Goal: Obtain resource: Download file/media

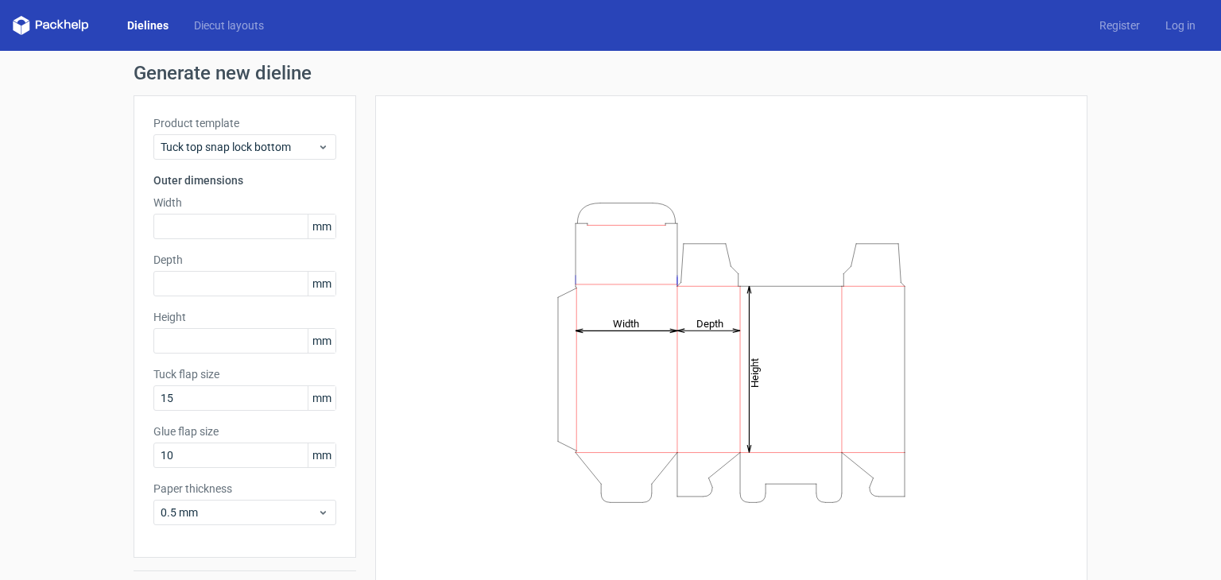
scroll to position [41, 0]
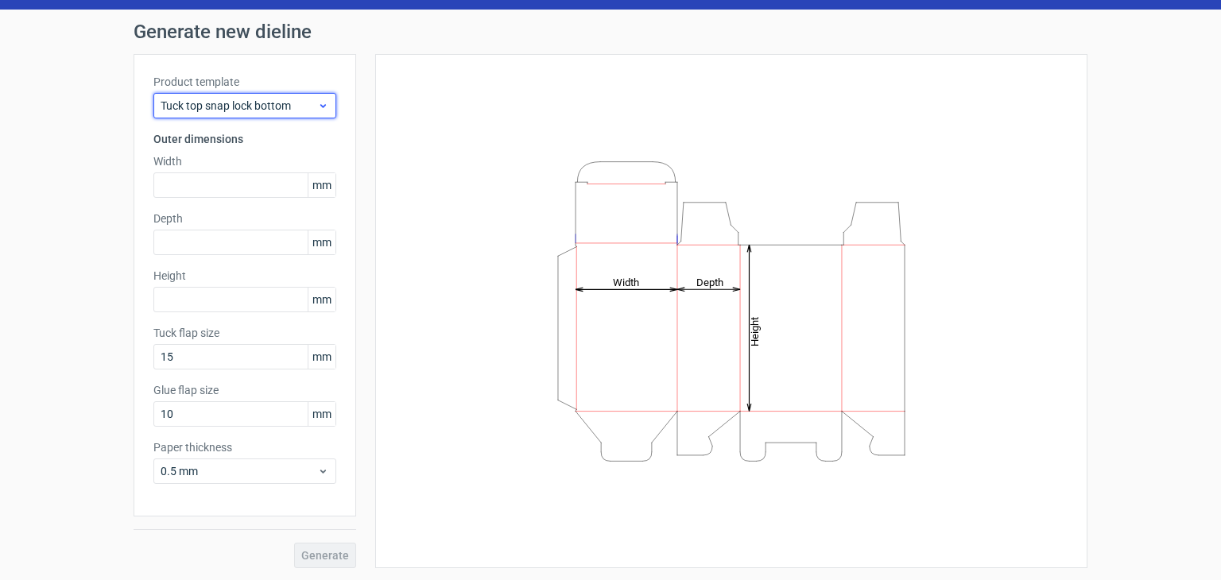
click at [280, 94] on div "Tuck top snap lock bottom" at bounding box center [244, 105] width 183 height 25
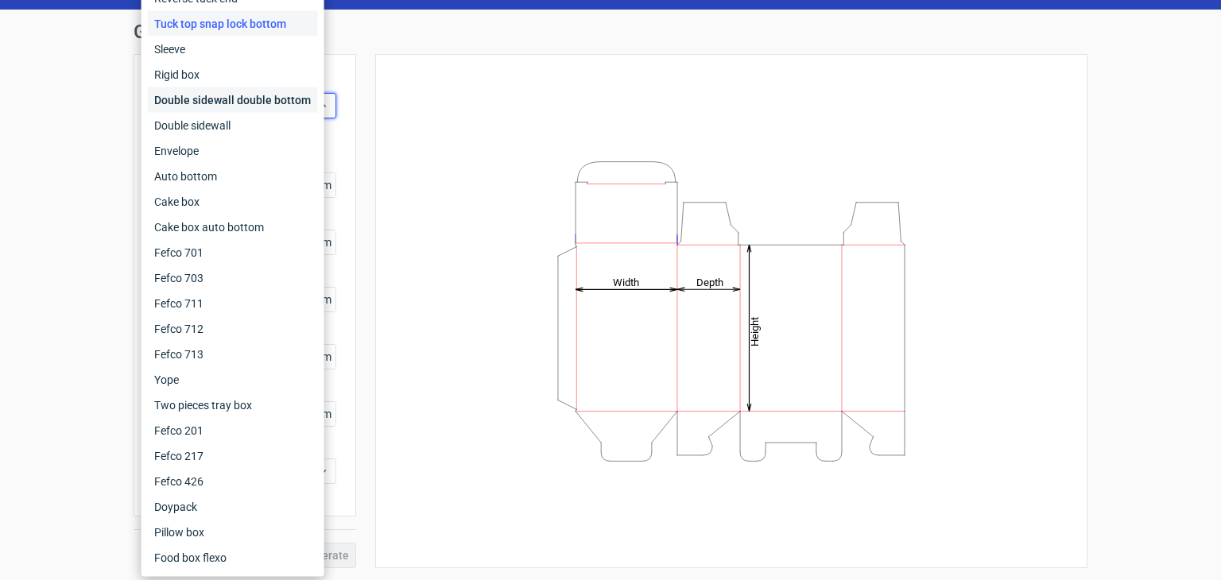
click at [279, 107] on div "Double sidewall double bottom" at bounding box center [233, 99] width 170 height 25
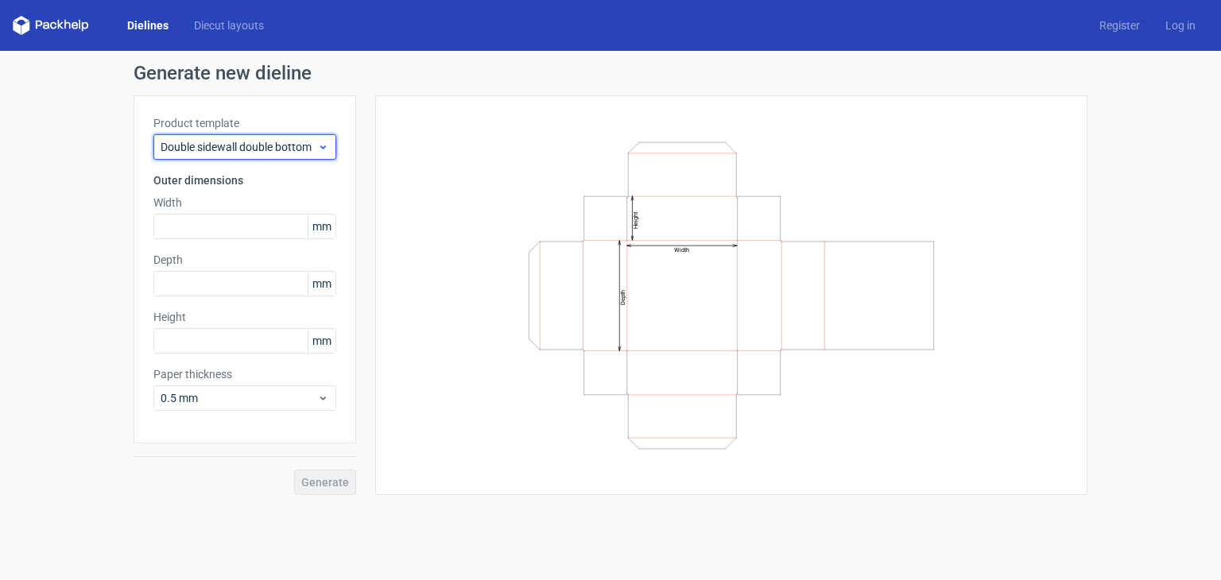
click at [287, 143] on span "Double sidewall double bottom" at bounding box center [239, 147] width 157 height 16
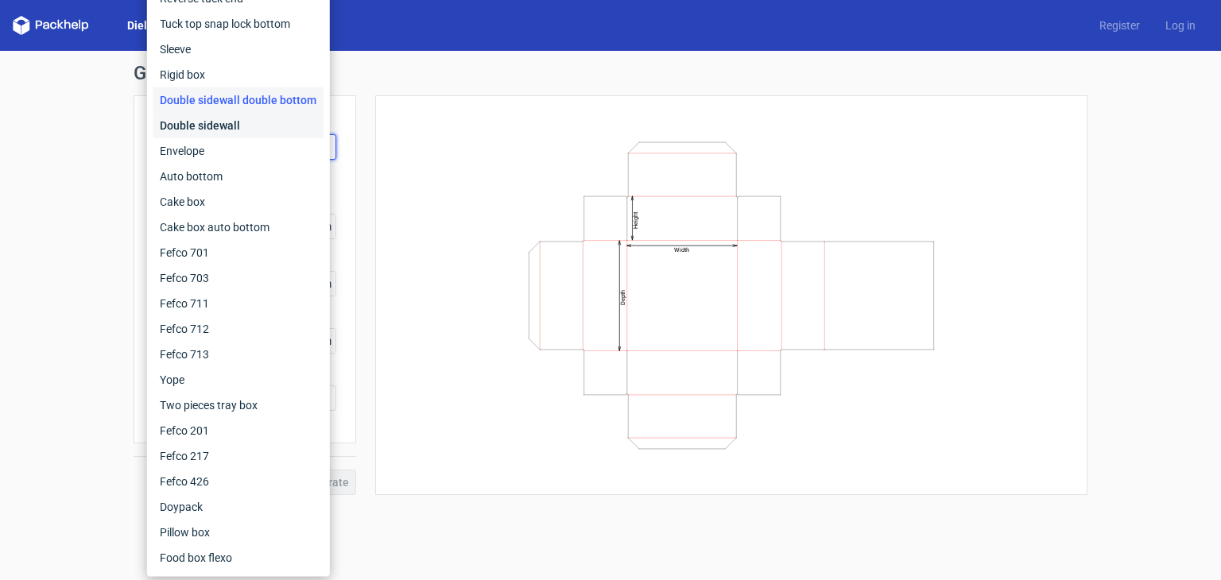
click at [257, 122] on div "Double sidewall" at bounding box center [238, 125] width 170 height 25
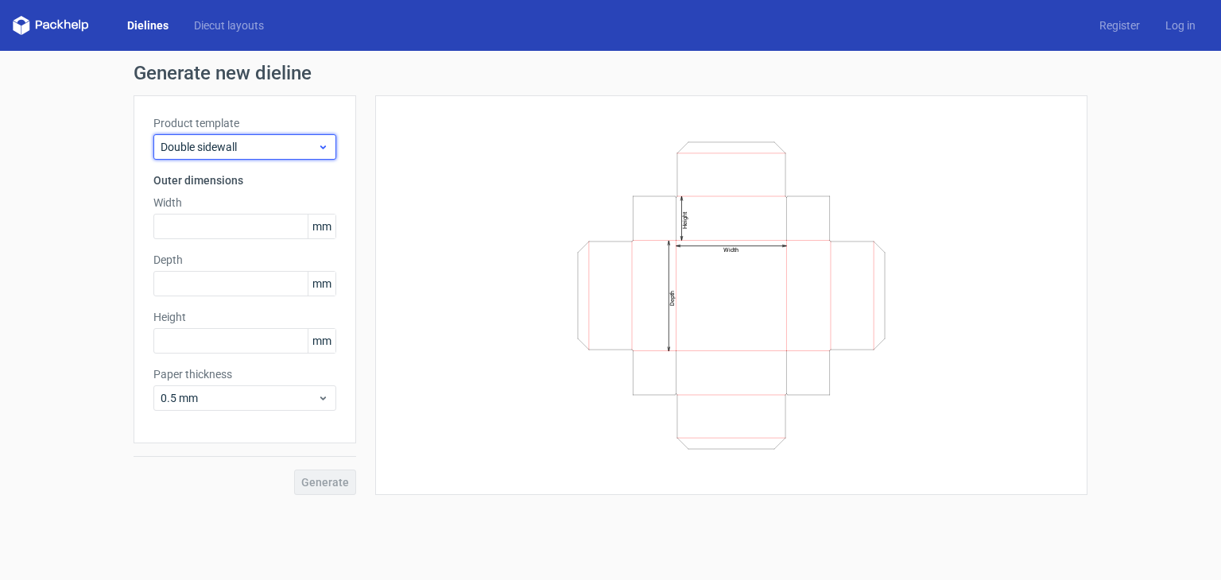
click at [280, 153] on span "Double sidewall" at bounding box center [239, 147] width 157 height 16
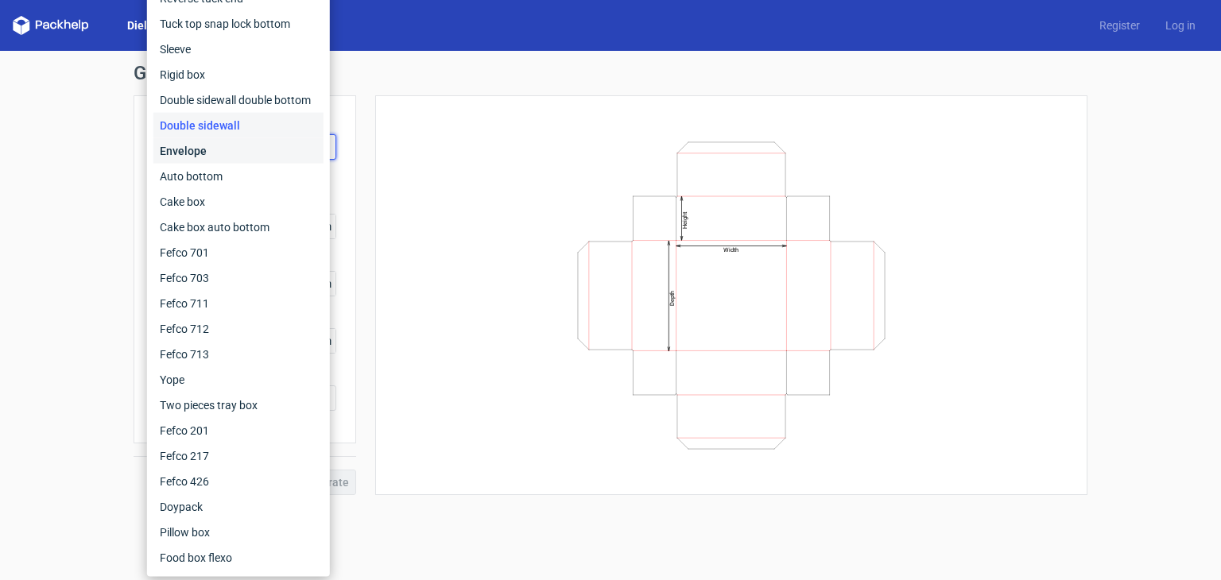
click at [261, 153] on div "Envelope" at bounding box center [238, 150] width 170 height 25
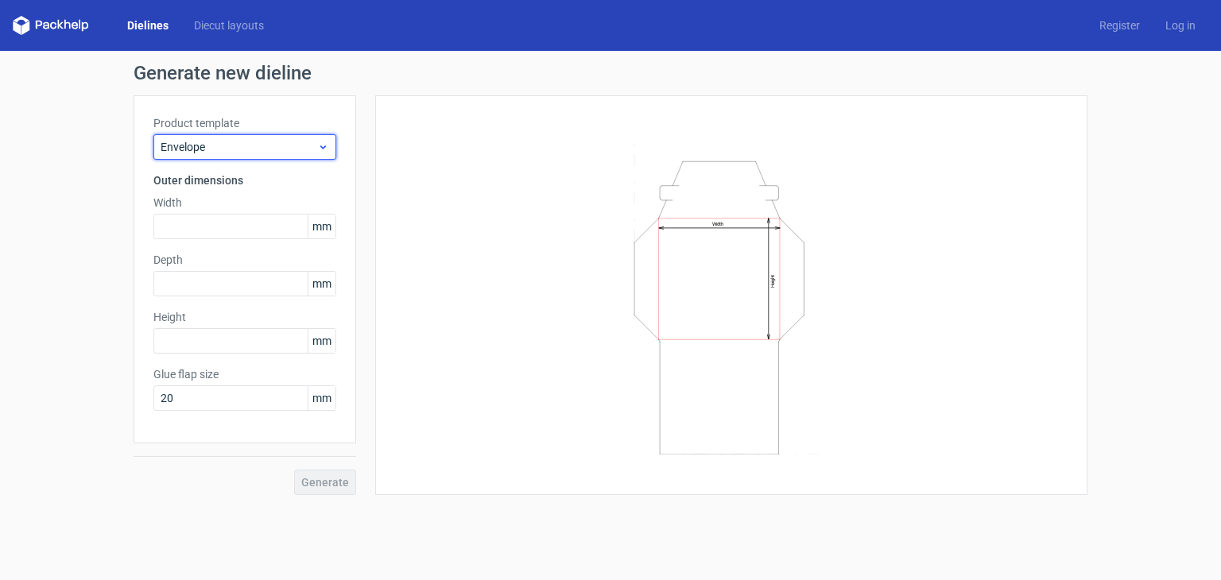
click at [265, 139] on span "Envelope" at bounding box center [239, 147] width 157 height 16
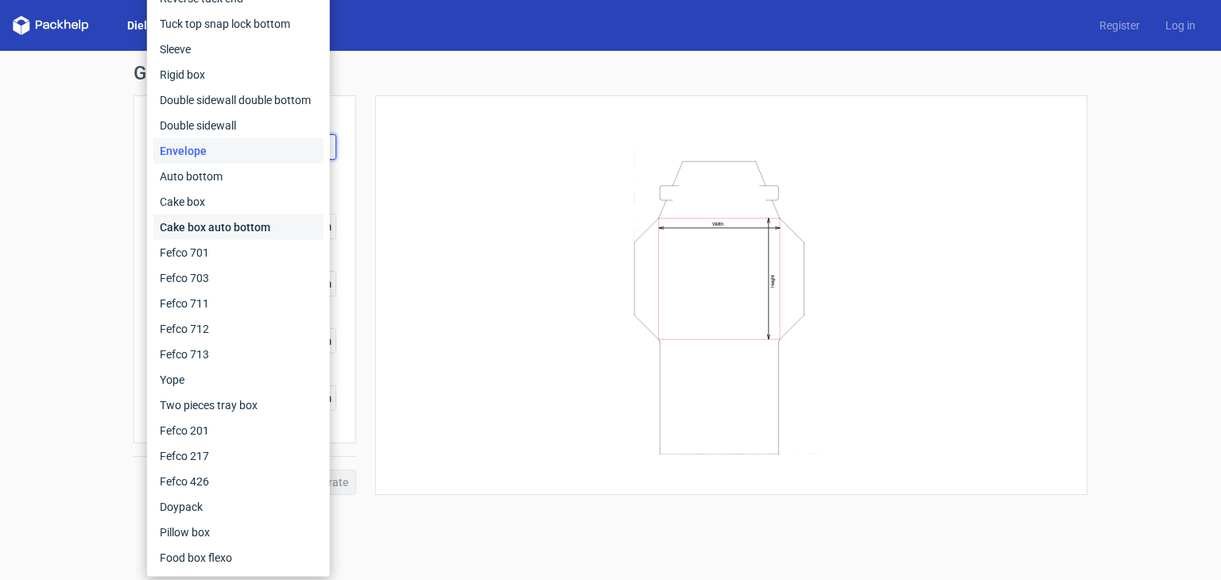
click at [271, 230] on div "Cake box auto bottom" at bounding box center [238, 227] width 170 height 25
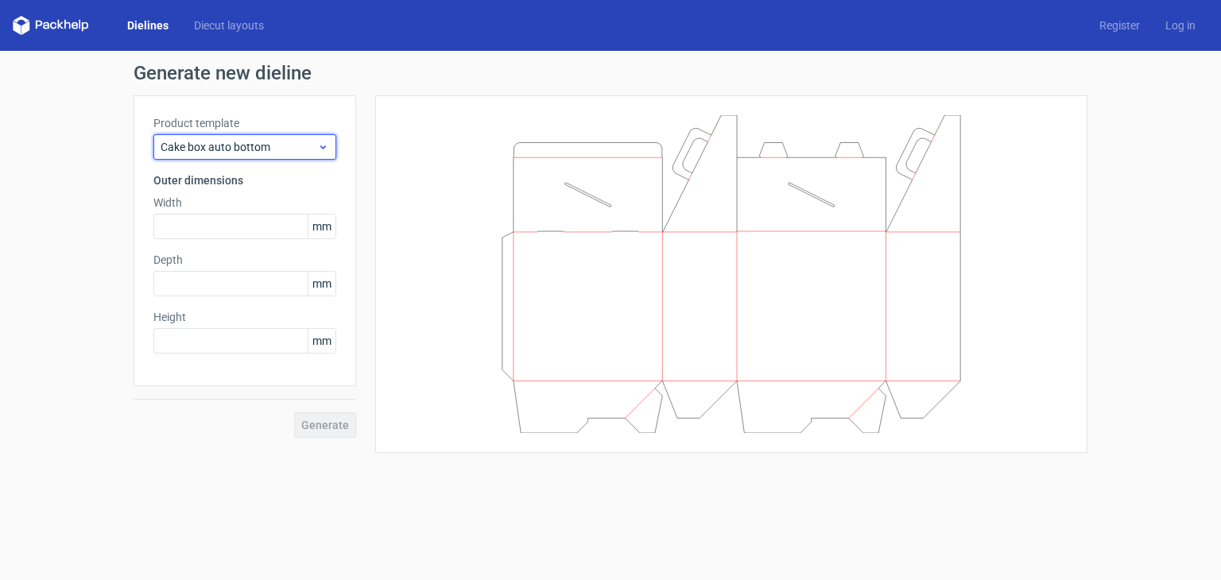
click at [284, 145] on span "Cake box auto bottom" at bounding box center [239, 147] width 157 height 16
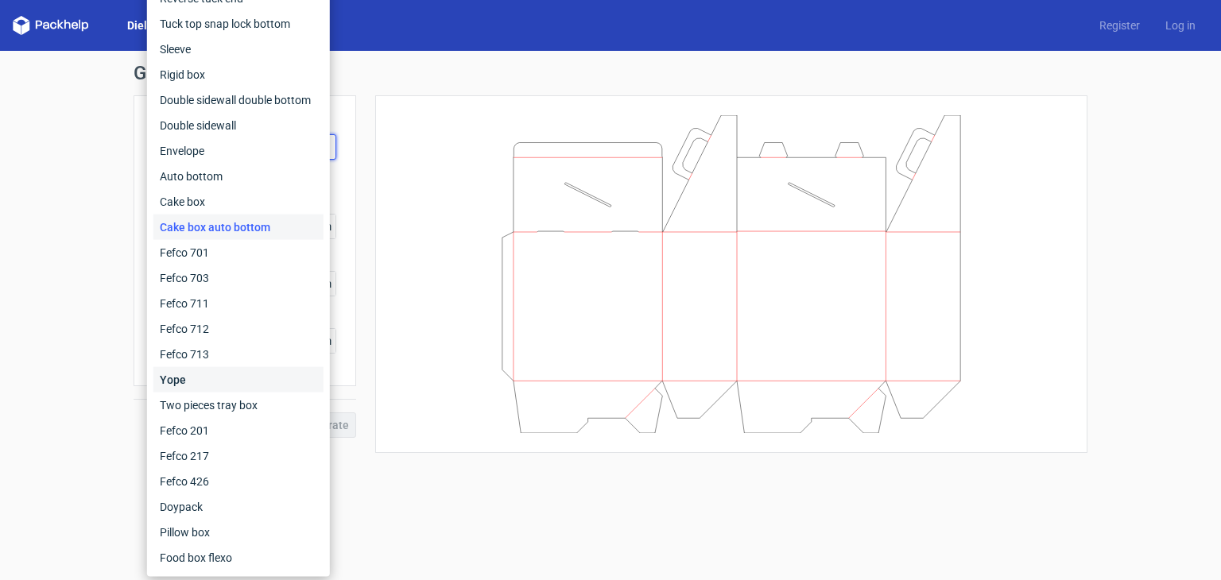
click at [261, 391] on div "Yope" at bounding box center [238, 379] width 170 height 25
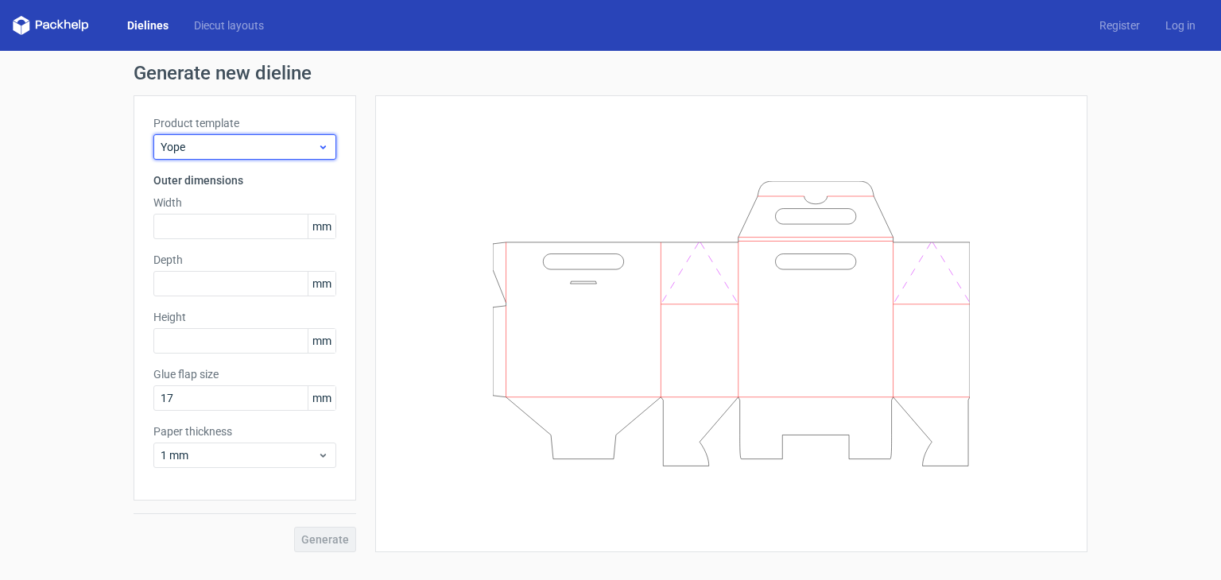
click at [304, 142] on span "Yope" at bounding box center [239, 147] width 157 height 16
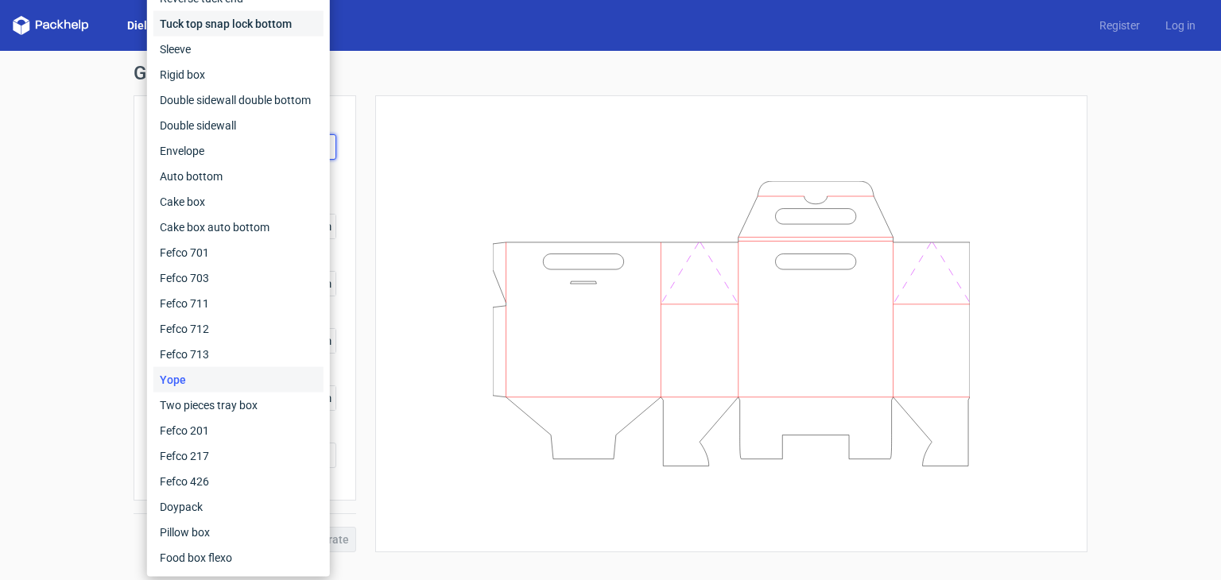
click at [230, 32] on div "Tuck top snap lock bottom" at bounding box center [238, 23] width 170 height 25
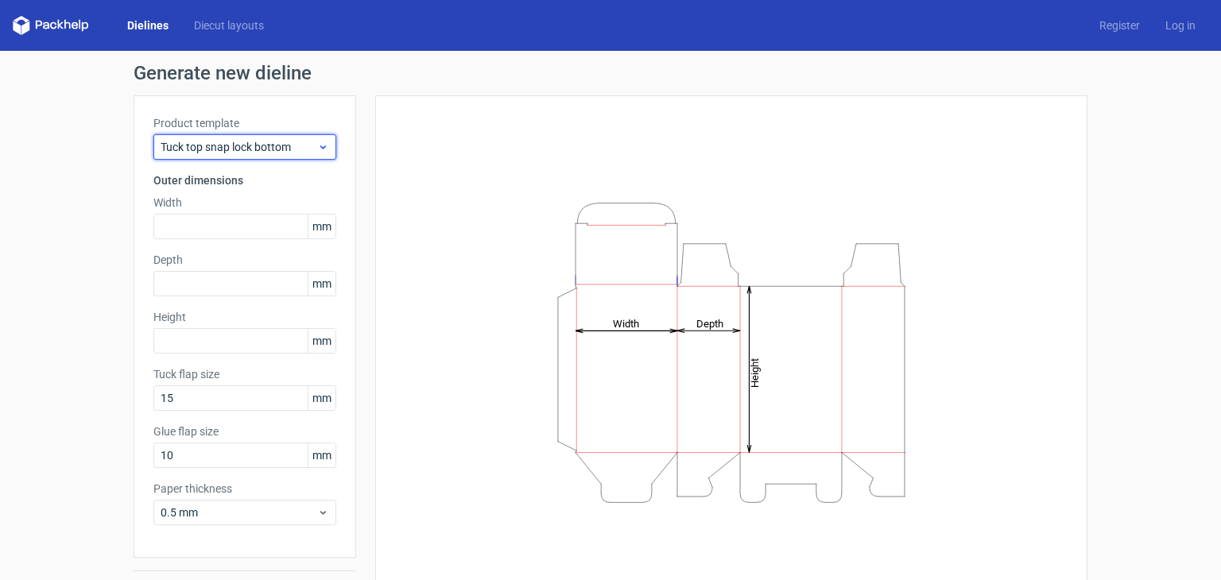
click at [257, 141] on span "Tuck top snap lock bottom" at bounding box center [239, 147] width 157 height 16
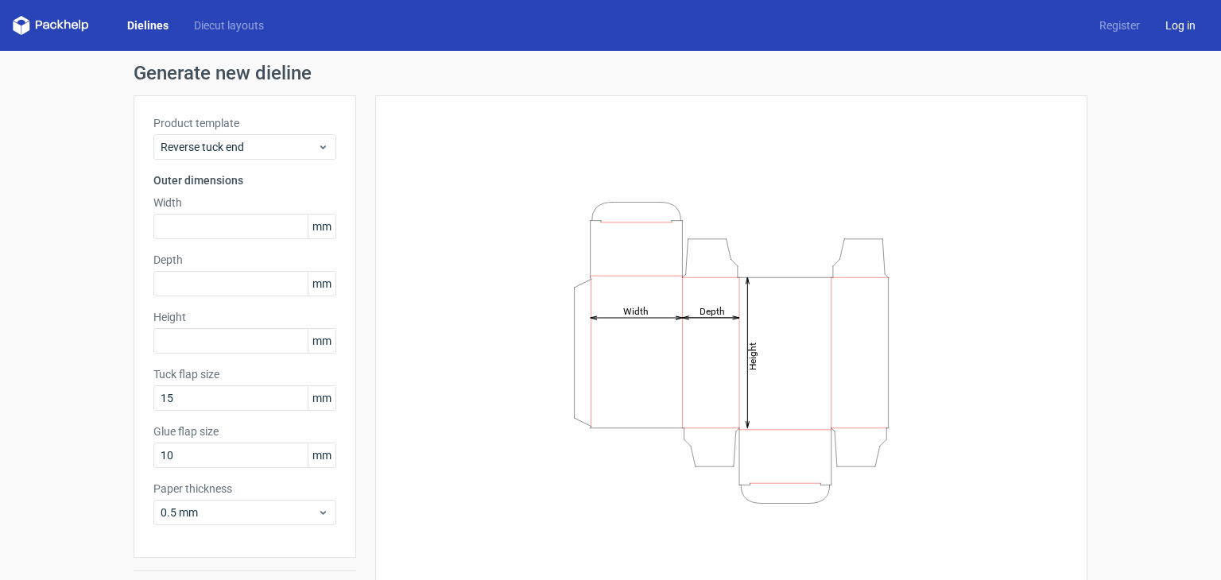
click at [1182, 23] on link "Log in" at bounding box center [1180, 25] width 56 height 16
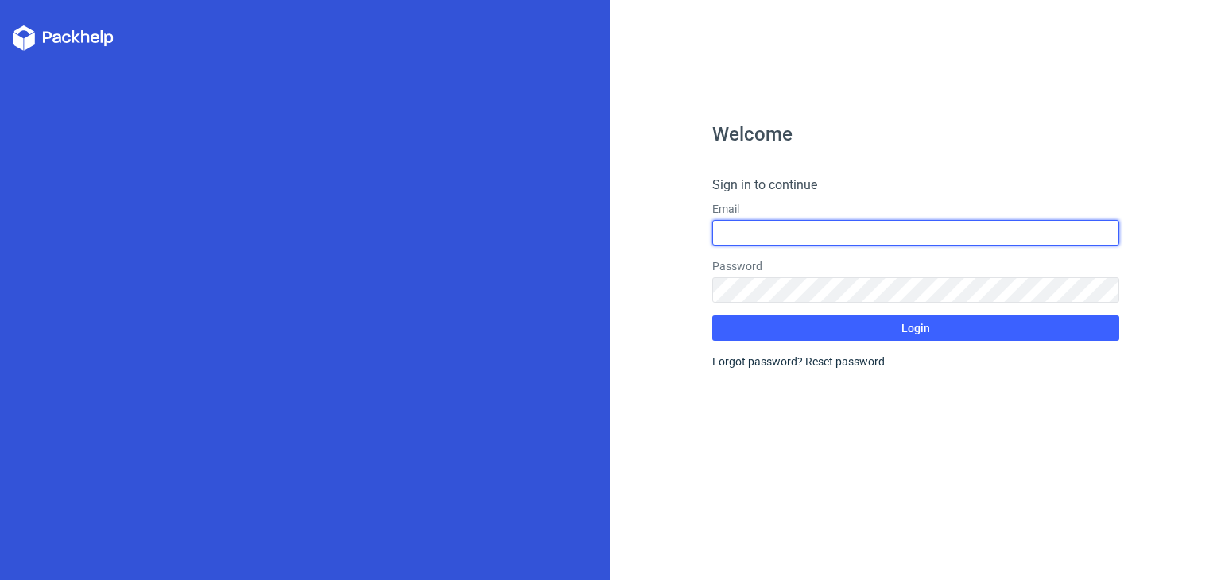
click at [863, 241] on input "text" at bounding box center [915, 232] width 407 height 25
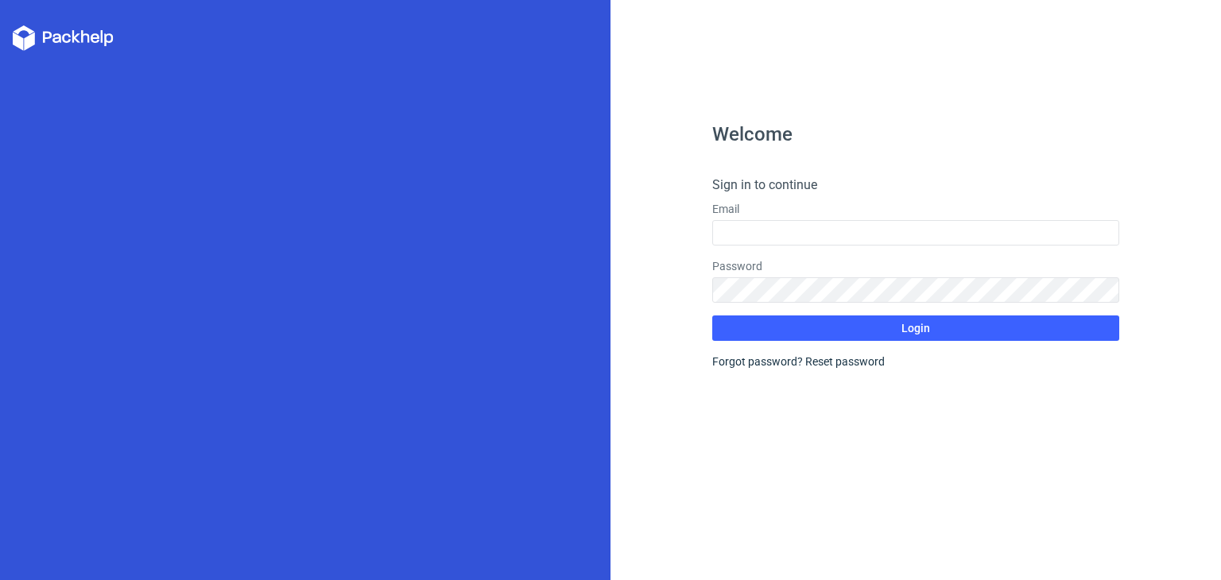
click at [915, 160] on div "Welcome Sign in to continue Email Password Login Forgot password? Reset password" at bounding box center [915, 352] width 407 height 455
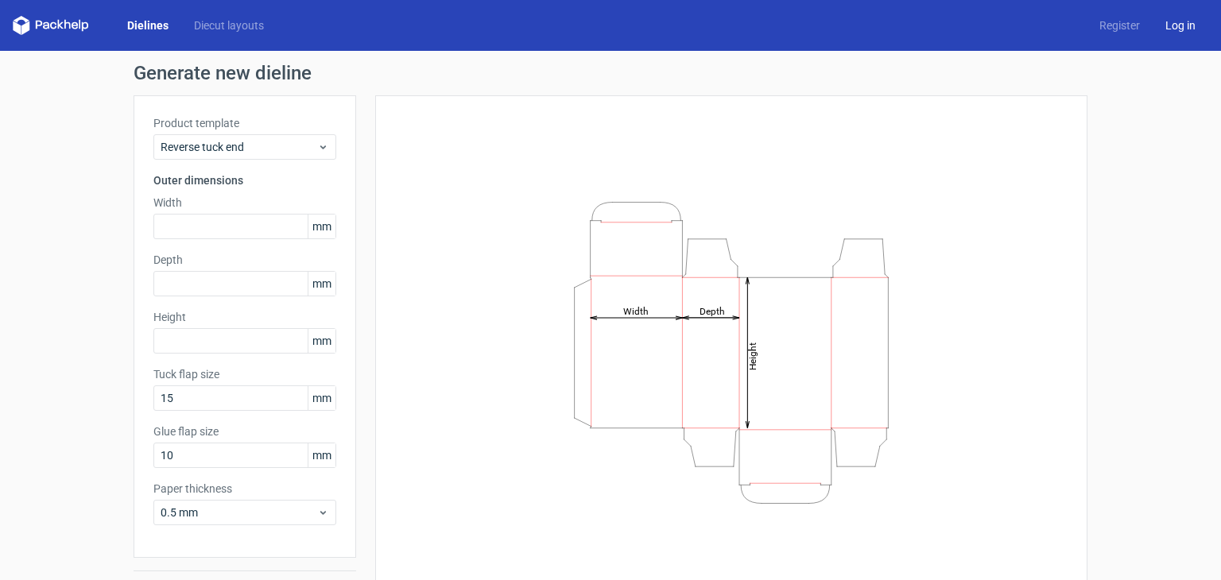
click at [1170, 26] on link "Log in" at bounding box center [1180, 25] width 56 height 16
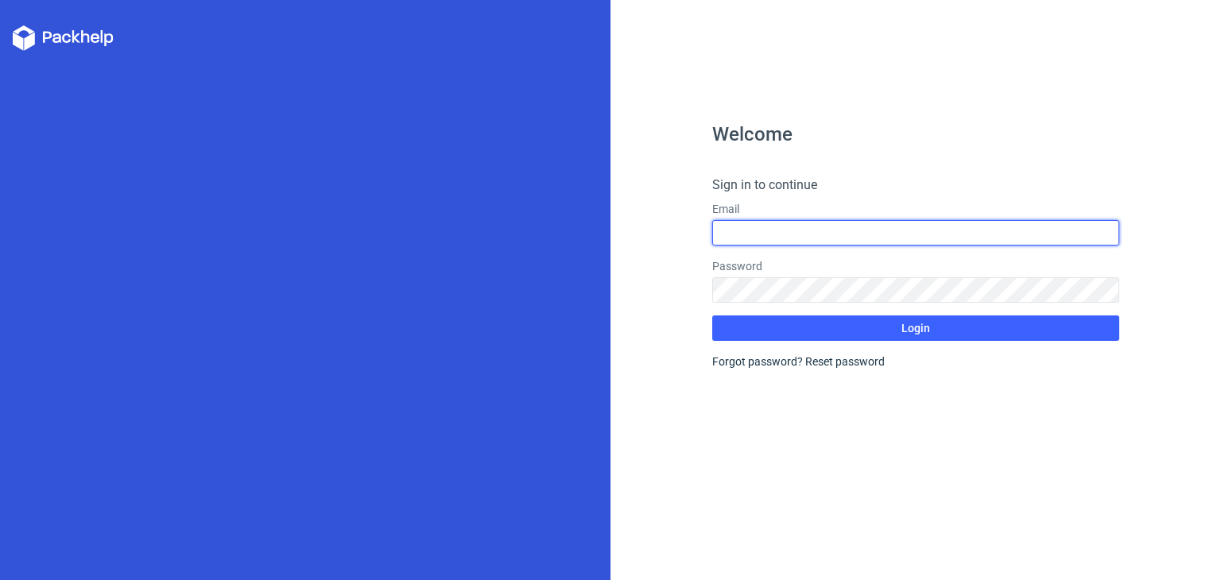
click at [798, 233] on input "text" at bounding box center [915, 232] width 407 height 25
type input "[EMAIL_ADDRESS][DOMAIN_NAME]"
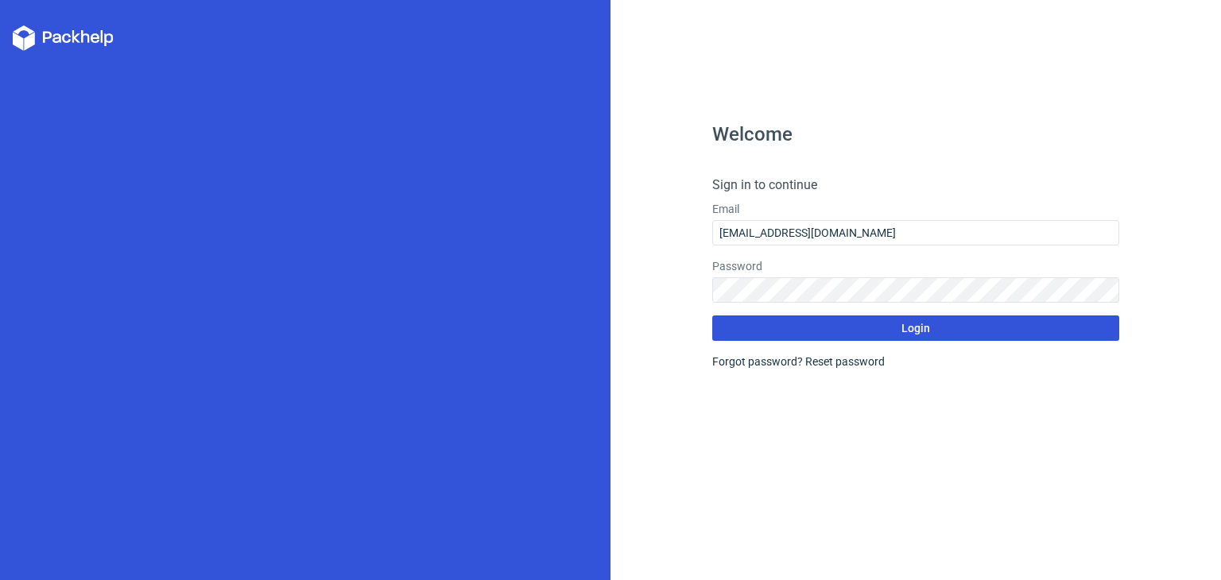
click at [849, 358] on form "Sign in to continue Email [EMAIL_ADDRESS][DOMAIN_NAME] Password Login Forgot pa…" at bounding box center [915, 273] width 407 height 194
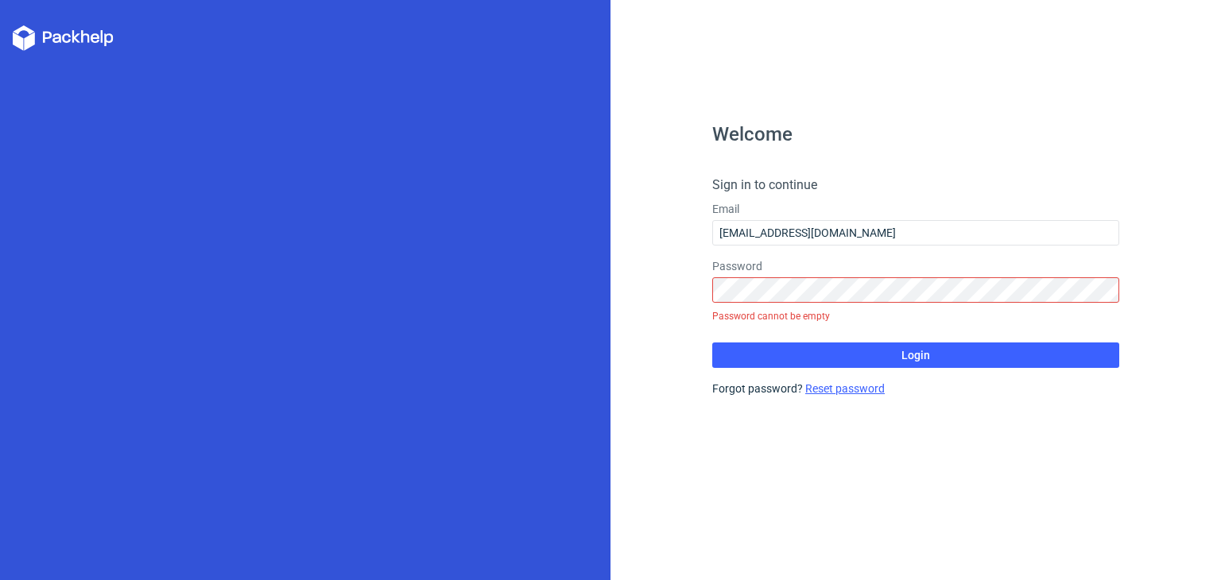
click at [819, 388] on link "Reset password" at bounding box center [844, 388] width 79 height 13
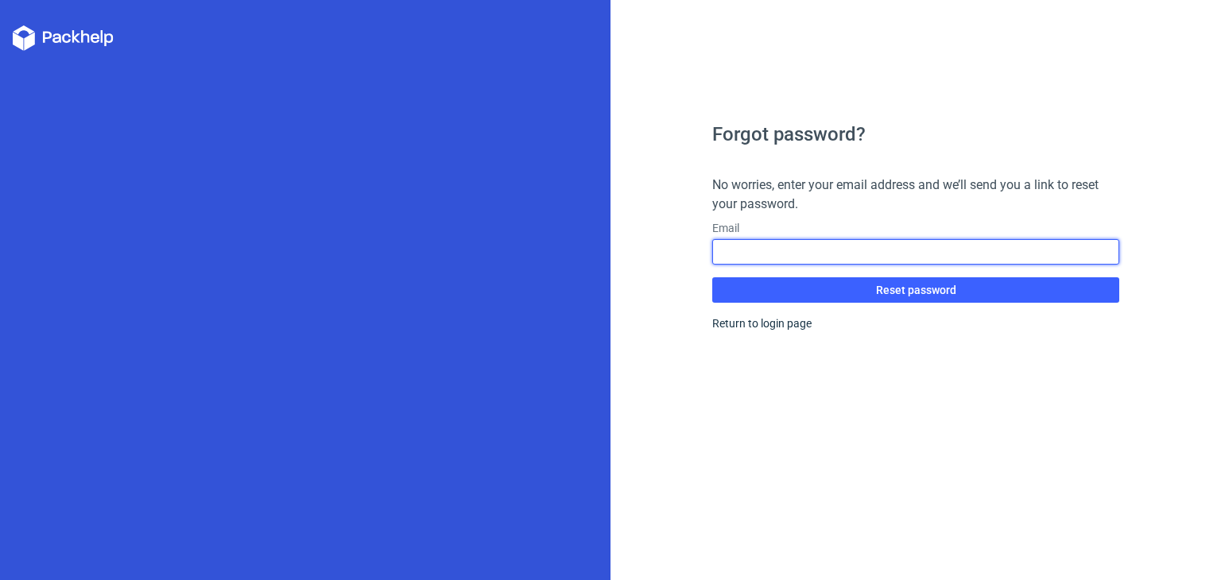
click at [762, 264] on input "text" at bounding box center [915, 251] width 407 height 25
type input "[EMAIL_ADDRESS][DOMAIN_NAME]"
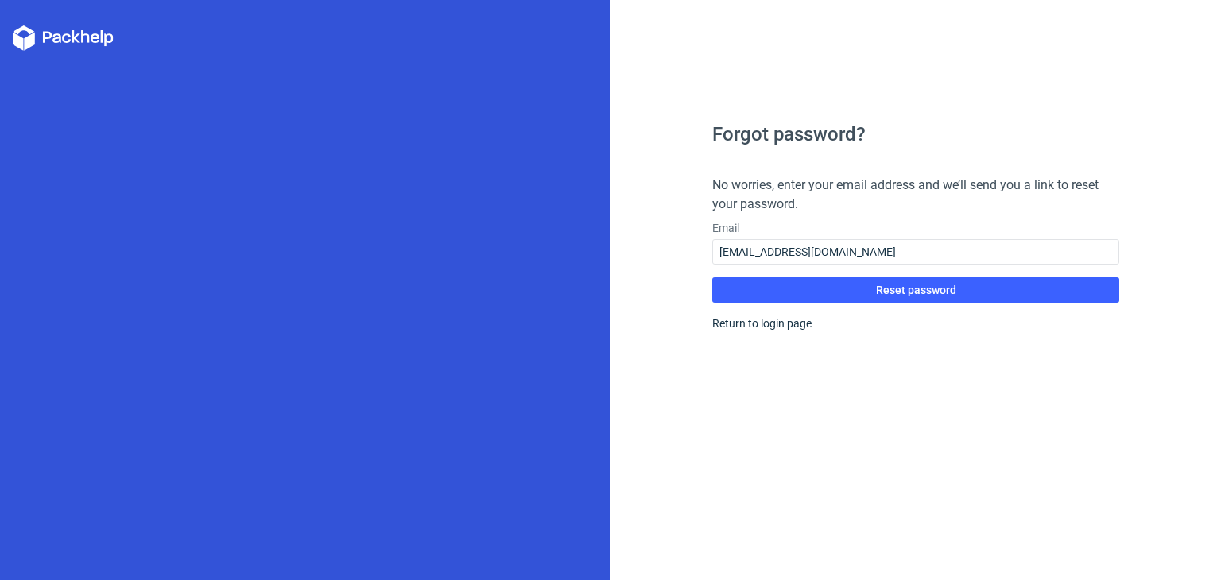
click at [874, 304] on div "Forgot password? No worries, enter your email address and we’ll send you a link…" at bounding box center [915, 352] width 407 height 455
click at [874, 301] on button "Reset password" at bounding box center [915, 289] width 407 height 25
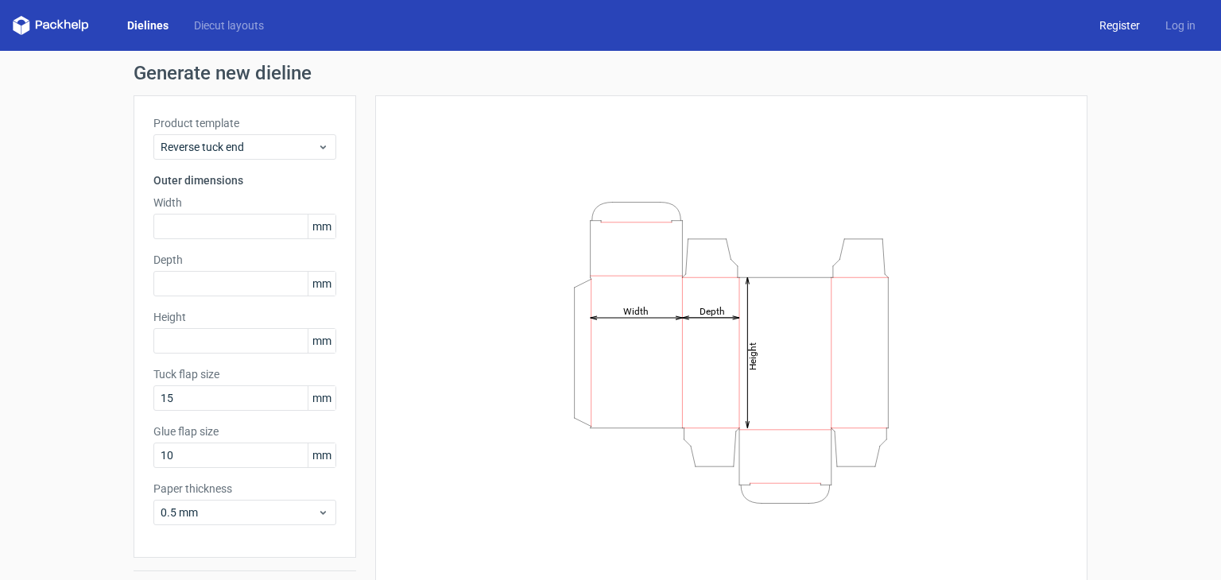
click at [1119, 28] on link "Register" at bounding box center [1119, 25] width 66 height 16
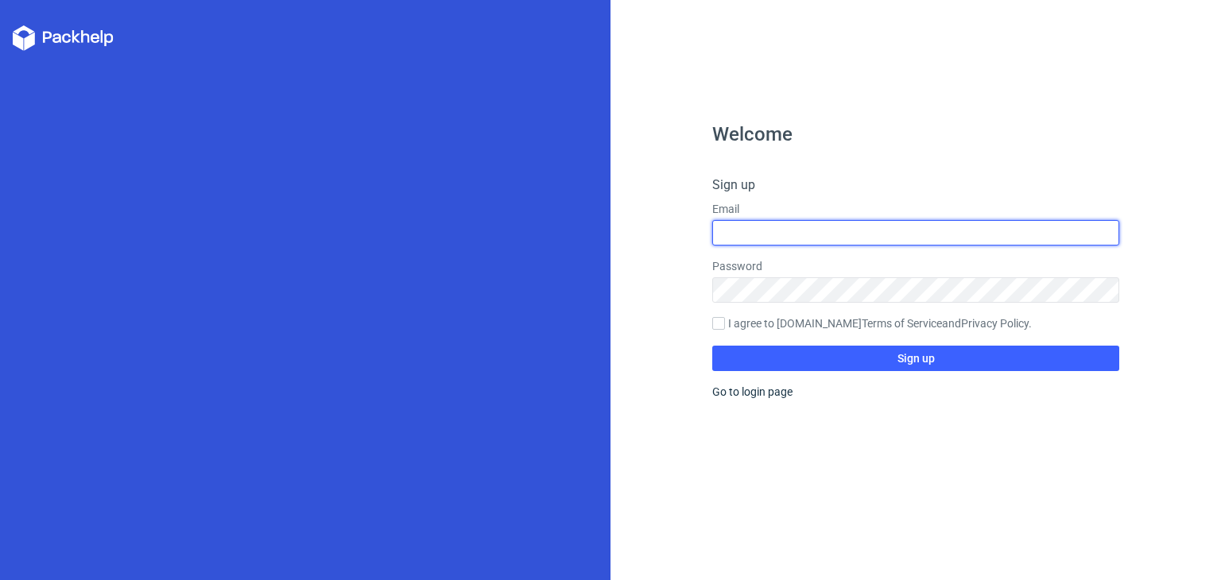
click at [815, 242] on input "text" at bounding box center [915, 232] width 407 height 25
type input "[EMAIL_ADDRESS][DOMAIN_NAME]"
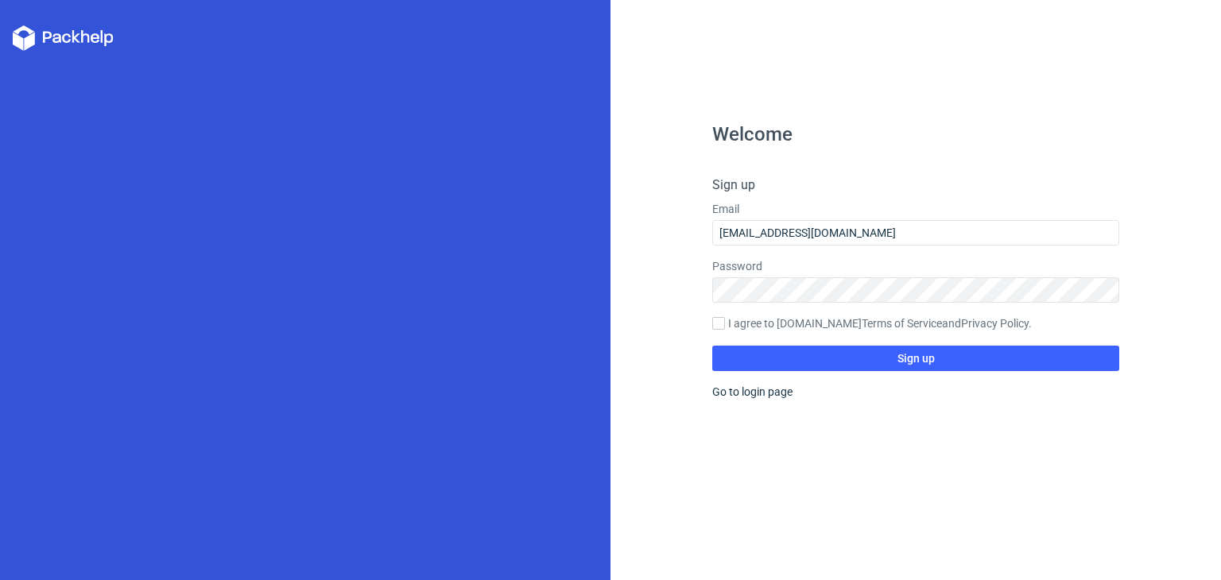
click at [823, 326] on label "I agree to [DOMAIN_NAME] Terms of Service and Privacy Policy ." at bounding box center [915, 323] width 407 height 17
click at [725, 326] on input "I agree to [DOMAIN_NAME] Terms of Service and Privacy Policy ." at bounding box center [718, 323] width 13 height 13
checkbox input "true"
click at [842, 270] on label "Password" at bounding box center [915, 266] width 407 height 16
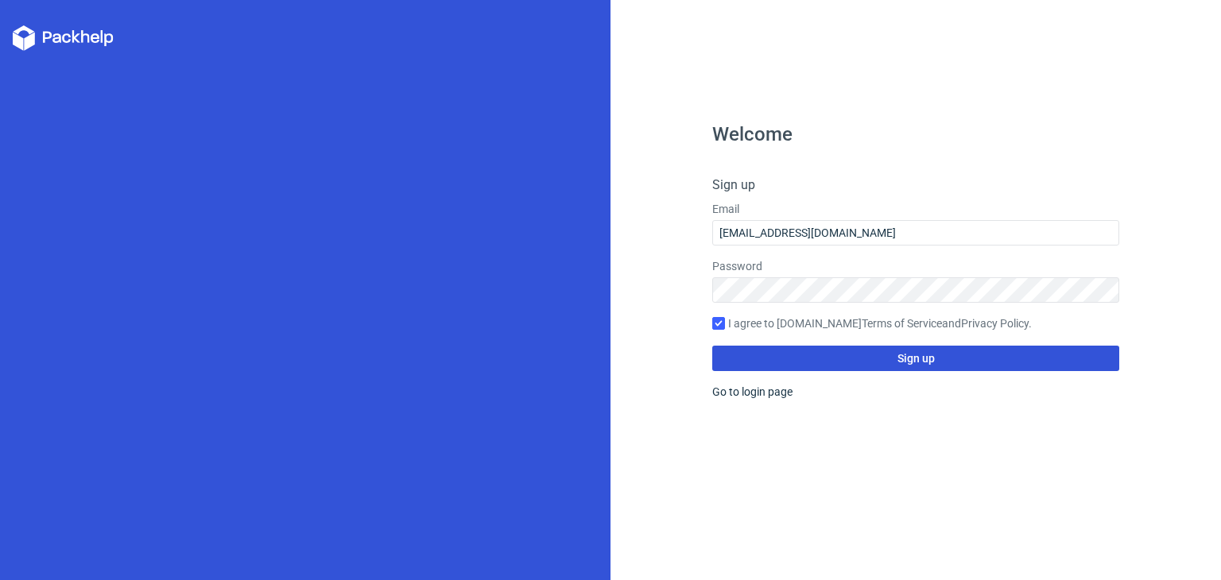
click at [929, 365] on button "Sign up" at bounding box center [915, 358] width 407 height 25
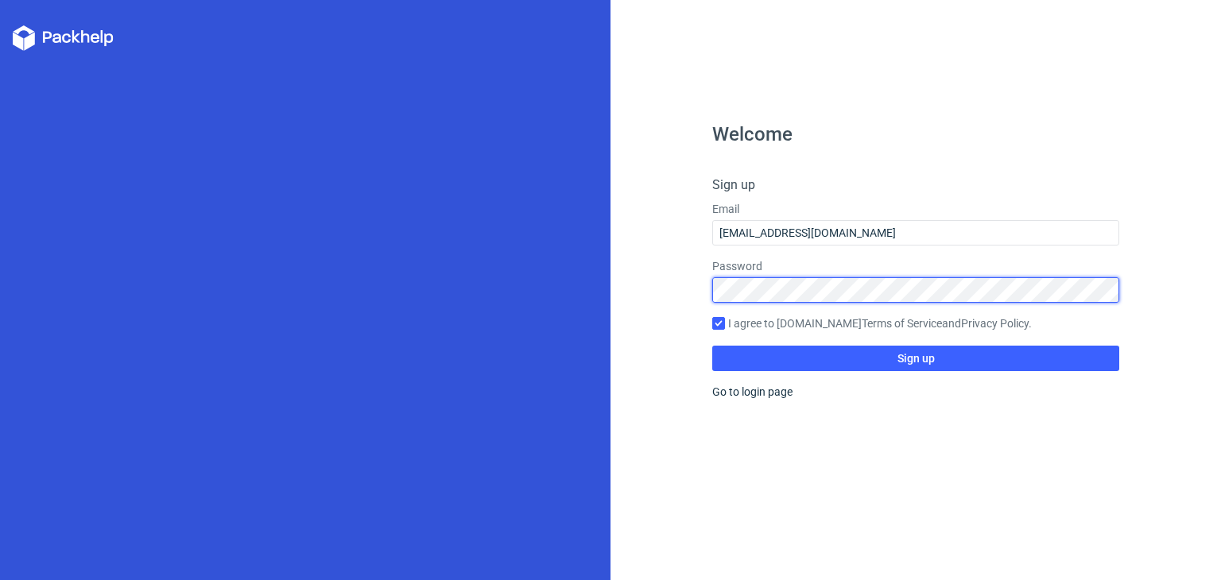
click at [664, 288] on div "Welcome Sign up Email [EMAIL_ADDRESS][DOMAIN_NAME] Password I agree to [DOMAIN_…" at bounding box center [915, 290] width 610 height 580
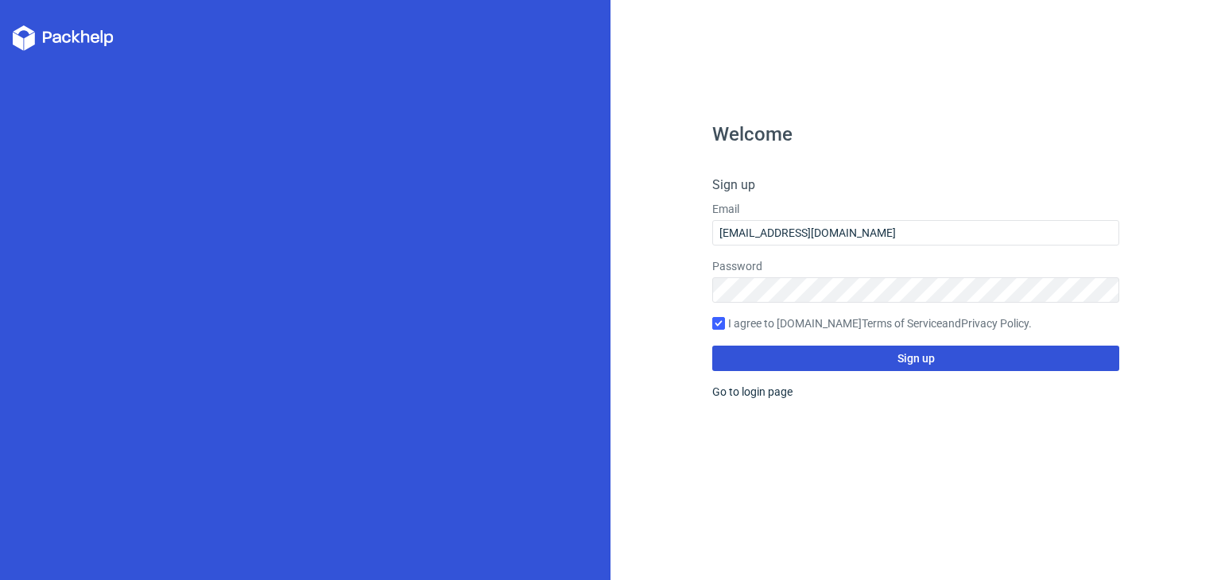
click at [897, 354] on span "Sign up" at bounding box center [915, 358] width 37 height 11
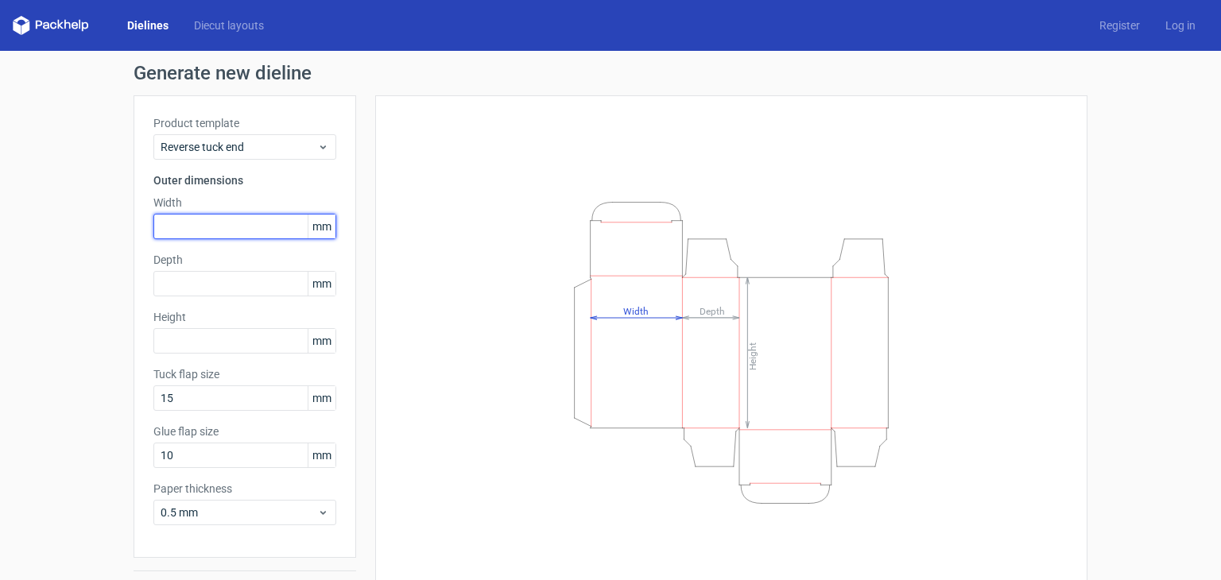
click at [200, 216] on input "text" at bounding box center [244, 226] width 183 height 25
type input "64"
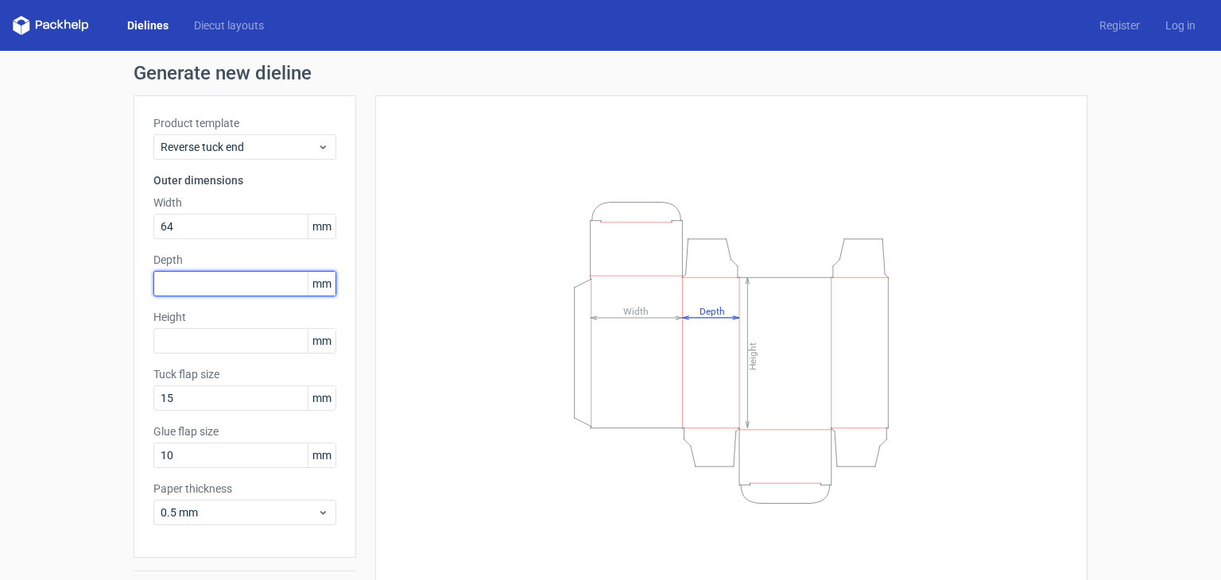
click at [271, 295] on input "text" at bounding box center [244, 283] width 183 height 25
drag, startPoint x: 150, startPoint y: 251, endPoint x: 201, endPoint y: 309, distance: 77.1
click at [153, 252] on label "Depth" at bounding box center [244, 260] width 183 height 16
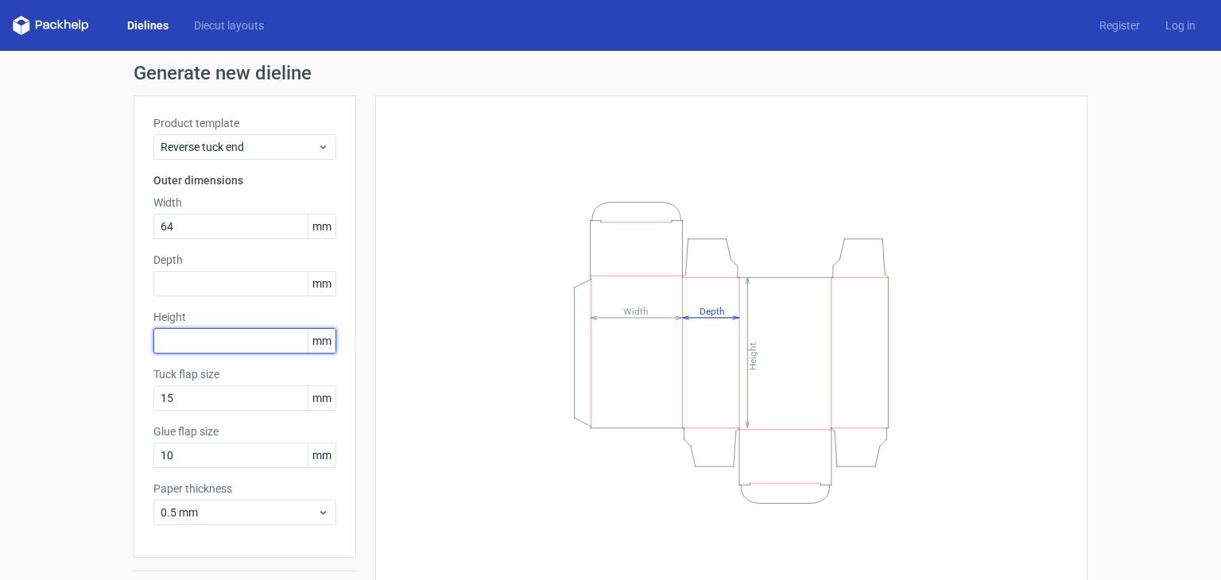
click at [226, 342] on input "text" at bounding box center [244, 340] width 183 height 25
type input "48"
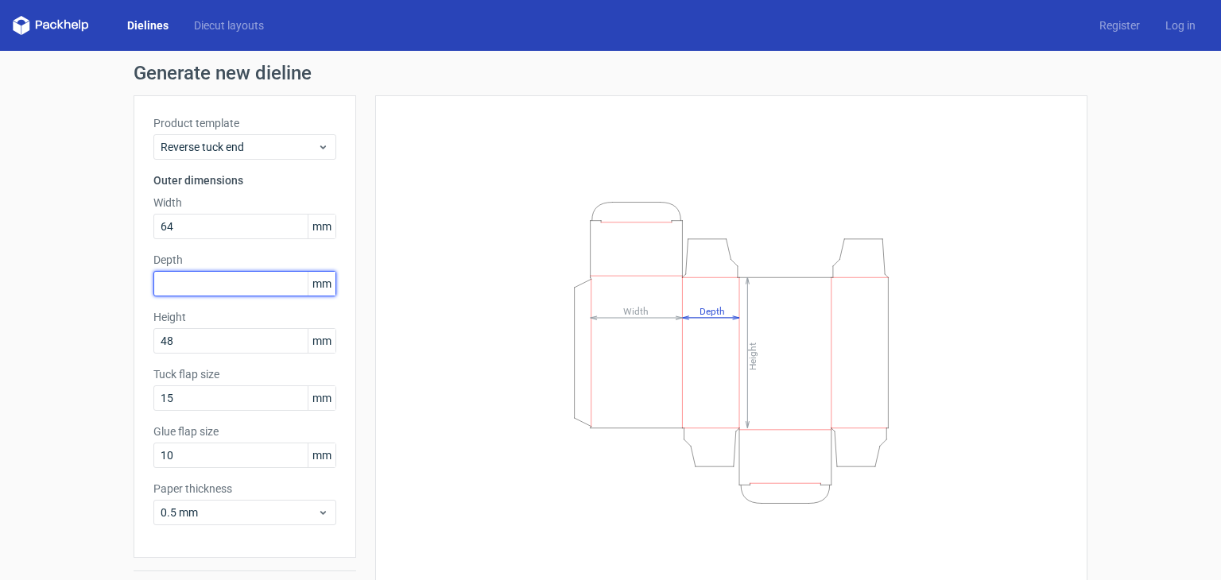
click at [256, 275] on input "text" at bounding box center [244, 283] width 183 height 25
type input "64"
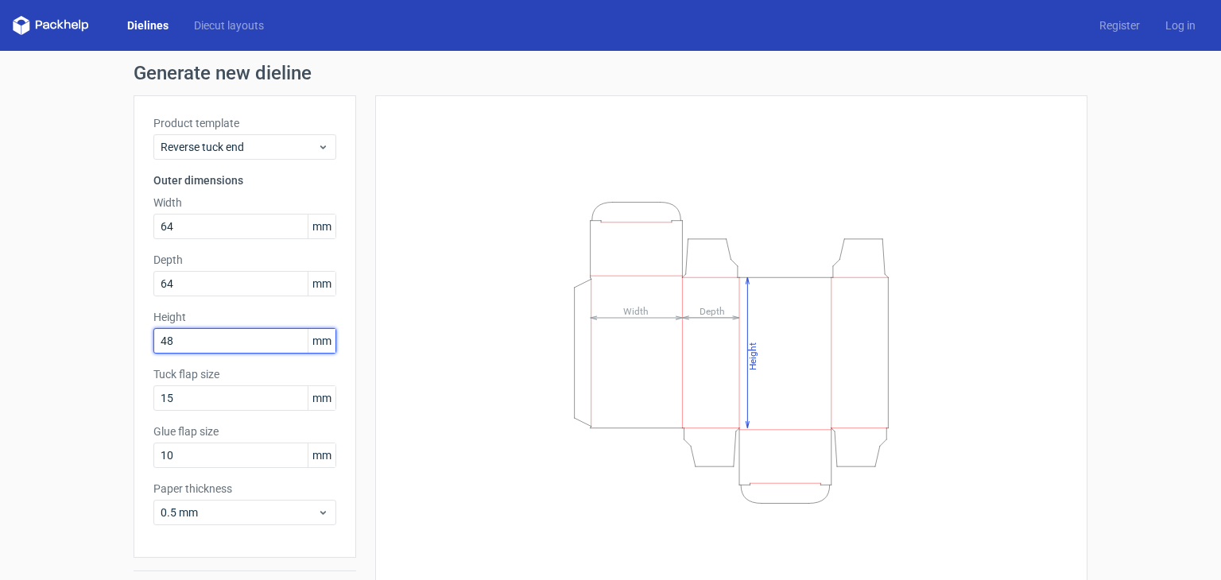
click at [181, 338] on input "48" at bounding box center [244, 340] width 183 height 25
type input "4"
type input "6"
type input "48"
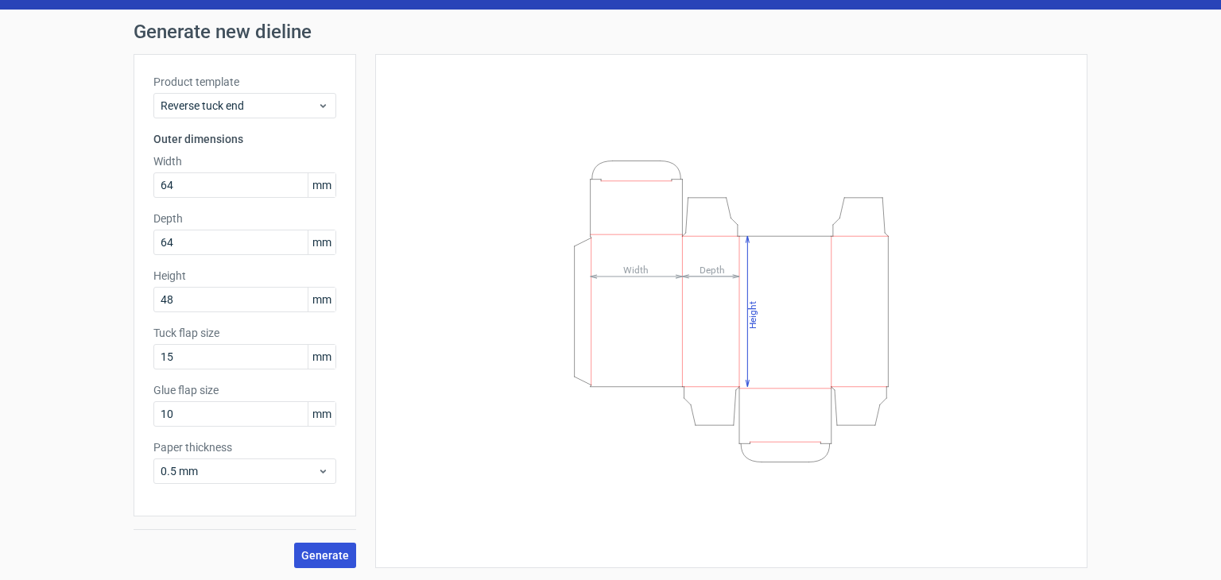
click at [336, 552] on span "Generate" at bounding box center [325, 555] width 48 height 11
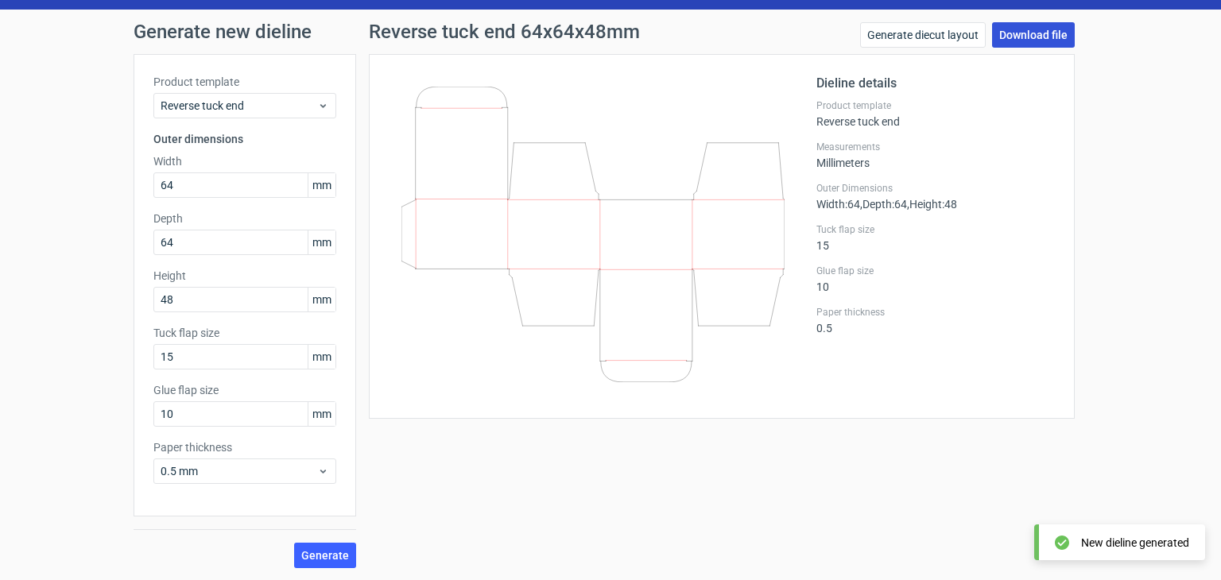
click at [1019, 29] on link "Download file" at bounding box center [1033, 34] width 83 height 25
